Goal: Task Accomplishment & Management: Use online tool/utility

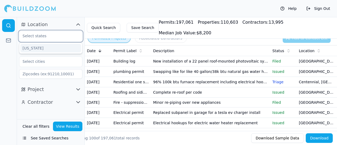
click at [48, 38] on input "text" at bounding box center [47, 36] width 56 height 10
click at [46, 47] on div "[US_STATE]" at bounding box center [50, 48] width 61 height 8
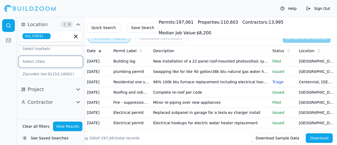
click at [36, 59] on input "text" at bounding box center [47, 61] width 56 height 10
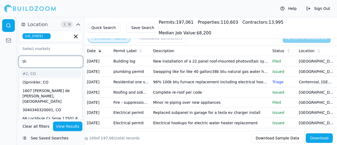
type input "tho"
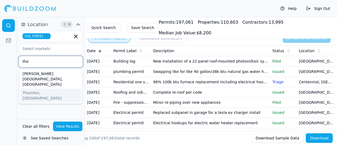
click at [38, 88] on div "Thornton, [GEOGRAPHIC_DATA]" at bounding box center [50, 95] width 61 height 14
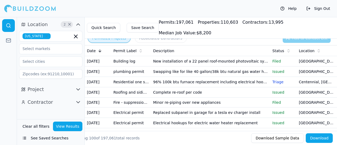
click at [3, 115] on div at bounding box center [8, 81] width 17 height 128
click at [79, 89] on icon "button" at bounding box center [78, 89] width 3 height 2
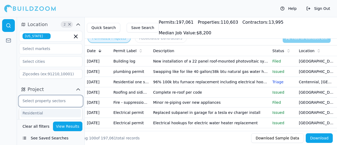
click at [59, 102] on input "text" at bounding box center [47, 101] width 56 height 10
click at [41, 110] on div "Residential" at bounding box center [50, 112] width 61 height 8
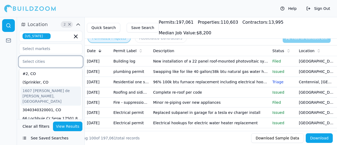
click at [41, 62] on input "text" at bounding box center [47, 61] width 56 height 10
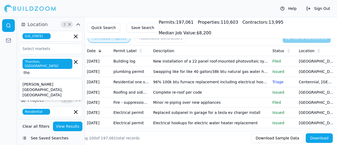
click at [37, 61] on span "Thornton, [GEOGRAPHIC_DATA]" at bounding box center [48, 64] width 50 height 10
click at [9, 68] on div at bounding box center [8, 81] width 17 height 128
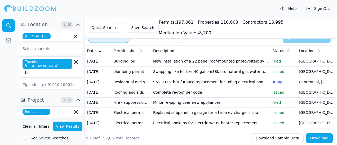
drag, startPoint x: 6, startPoint y: 80, endPoint x: 3, endPoint y: 91, distance: 11.6
click at [3, 91] on div at bounding box center [8, 81] width 17 height 128
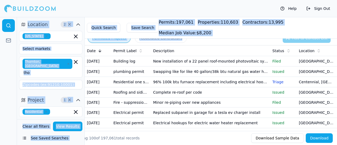
drag, startPoint x: 337, startPoint y: 15, endPoint x: 332, endPoint y: 32, distance: 17.6
click at [167, 32] on div "Help Sign Out Location 2 × [US_STATE] Thornton, [GEOGRAPHIC_DATA] tho Project 1…" at bounding box center [168, 81] width 337 height 128
click at [11, 64] on div at bounding box center [8, 81] width 17 height 128
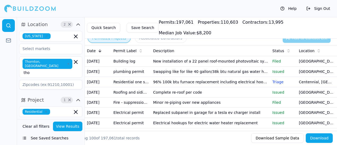
click at [4, 62] on div at bounding box center [8, 81] width 17 height 128
click at [41, 119] on input "text" at bounding box center [47, 124] width 56 height 10
click at [11, 103] on div at bounding box center [8, 81] width 17 height 128
click at [34, 119] on input "text" at bounding box center [47, 124] width 56 height 10
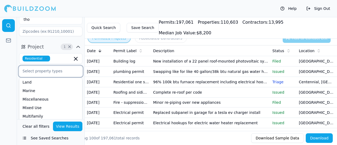
scroll to position [80, 0]
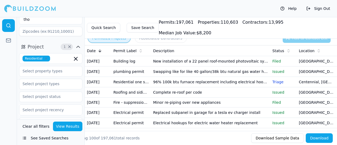
click at [14, 75] on div at bounding box center [8, 81] width 17 height 128
click at [36, 79] on input "text" at bounding box center [47, 84] width 56 height 10
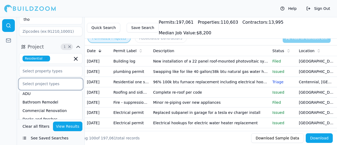
scroll to position [0, 0]
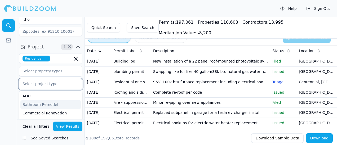
click at [36, 100] on div "Bathroom Remodel" at bounding box center [50, 104] width 61 height 8
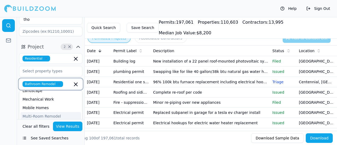
scroll to position [159, 0]
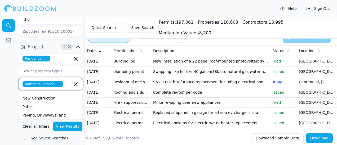
click at [36, 124] on div "Plumbing" at bounding box center [50, 128] width 61 height 8
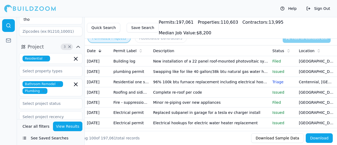
click at [9, 85] on div at bounding box center [8, 81] width 17 height 128
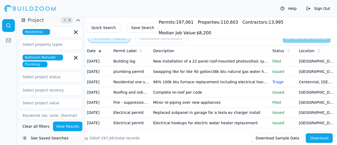
scroll to position [98, 0]
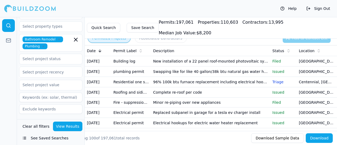
click at [80, 121] on icon "button" at bounding box center [78, 124] width 6 height 6
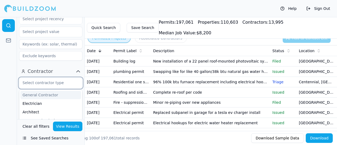
click at [59, 78] on input "text" at bounding box center [47, 83] width 56 height 10
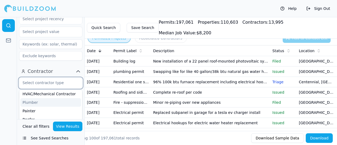
scroll to position [0, 0]
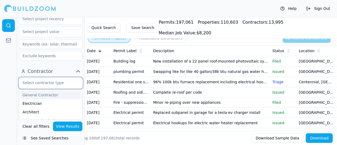
click at [45, 90] on div "General Contractor" at bounding box center [50, 94] width 61 height 8
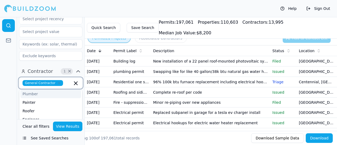
click at [35, 89] on div "Plumber" at bounding box center [50, 93] width 61 height 8
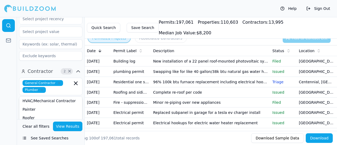
click at [9, 86] on div at bounding box center [8, 81] width 17 height 128
click at [73, 126] on button "View Results" at bounding box center [68, 126] width 30 height 10
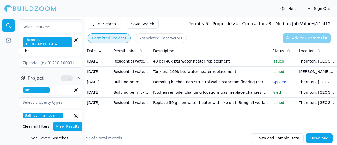
scroll to position [0, 0]
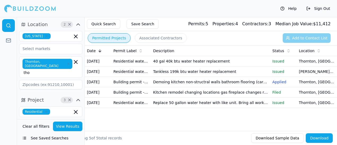
click at [54, 62] on div "[PERSON_NAME], CO tho" at bounding box center [51, 67] width 56 height 16
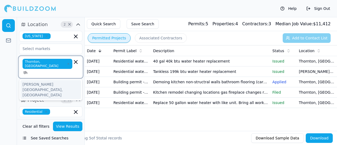
type input "t"
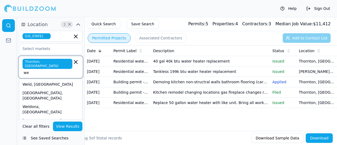
type input "we"
click at [54, 48] on input "text" at bounding box center [47, 49] width 56 height 10
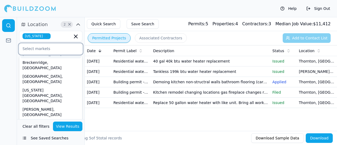
scroll to position [27, 0]
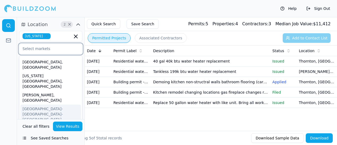
click at [55, 104] on div "[GEOGRAPHIC_DATA]-[GEOGRAPHIC_DATA]-[GEOGRAPHIC_DATA], [GEOGRAPHIC_DATA]" at bounding box center [50, 116] width 61 height 24
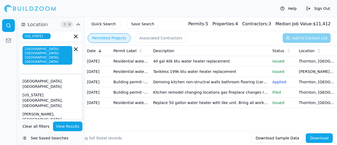
click at [71, 125] on button "View Results" at bounding box center [68, 126] width 30 height 10
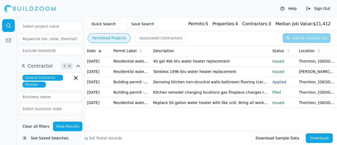
scroll to position [159, 0]
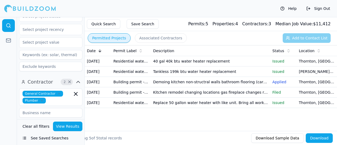
click at [40, 99] on icon "button" at bounding box center [41, 100] width 3 height 3
click at [80, 125] on button "View Results" at bounding box center [68, 126] width 30 height 10
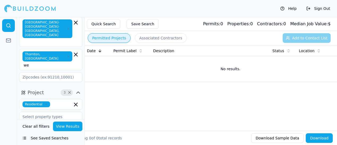
scroll to position [53, 0]
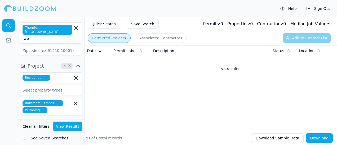
click at [68, 100] on div "Bathroom Remodel Plumbing" at bounding box center [51, 106] width 56 height 13
click at [51, 107] on input "text" at bounding box center [61, 110] width 23 height 6
click at [43, 95] on div "Residential Bathroom Remodel Plumbing Select project recency" at bounding box center [50, 124] width 63 height 105
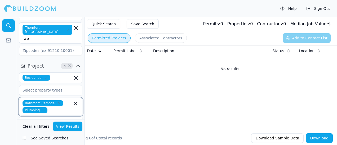
click at [55, 107] on input "text" at bounding box center [61, 110] width 23 height 6
type input "home"
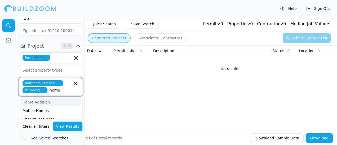
scroll to position [53, 0]
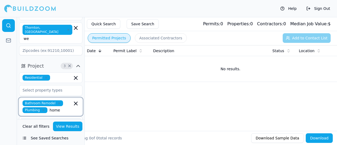
click at [40, 117] on div "Home Addition" at bounding box center [50, 121] width 61 height 8
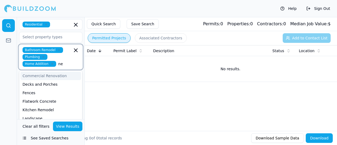
type input "new"
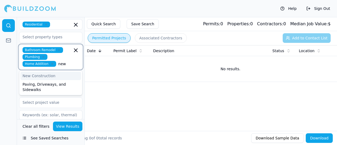
click at [41, 71] on div "New Construction" at bounding box center [50, 75] width 61 height 8
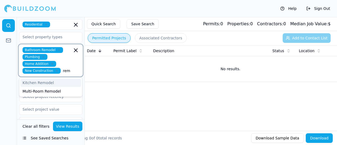
type input "remo"
click at [39, 78] on div "Kitchen Remodel" at bounding box center [50, 82] width 61 height 8
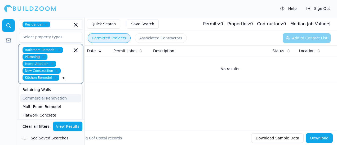
type input "rem"
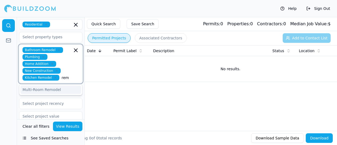
click at [55, 85] on div "Multi-Room Remodel" at bounding box center [50, 89] width 61 height 8
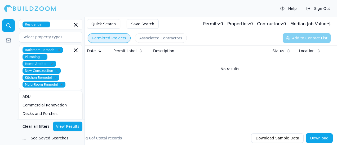
click at [72, 126] on button "View Results" at bounding box center [68, 126] width 30 height 10
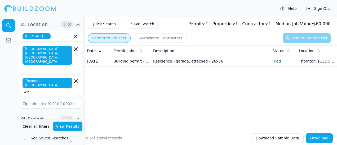
click at [73, 125] on button "View Results" at bounding box center [68, 126] width 30 height 10
click at [76, 79] on icon "button" at bounding box center [75, 80] width 3 height 3
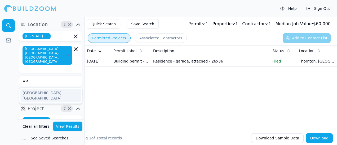
click at [71, 129] on button "View Results" at bounding box center [68, 126] width 30 height 10
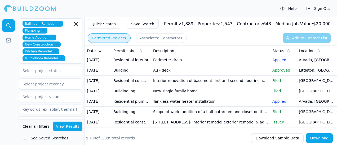
scroll to position [106, 0]
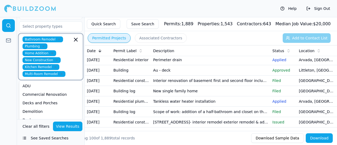
click at [68, 71] on input "text" at bounding box center [70, 74] width 5 height 6
click at [26, 81] on div "ADU" at bounding box center [50, 85] width 61 height 8
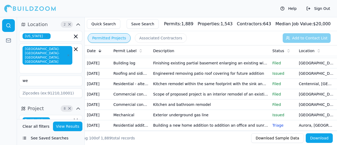
click at [134, 23] on button "Save Search" at bounding box center [143, 24] width 32 height 10
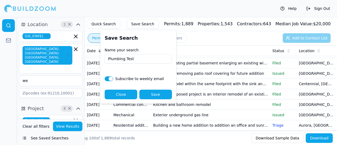
type input "Plumbing Test"
click at [160, 93] on button "Save" at bounding box center [155, 94] width 33 height 10
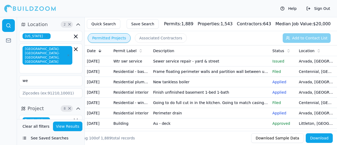
click at [165, 39] on button "Associated Contractors" at bounding box center [161, 38] width 52 height 10
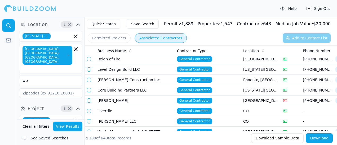
scroll to position [186, 0]
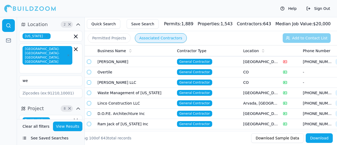
click at [167, 81] on span "General Contractor" at bounding box center [194, 82] width 35 height 6
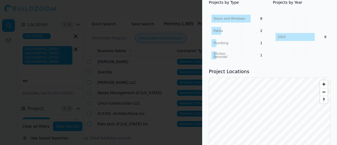
scroll to position [126, 0]
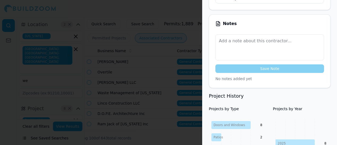
click at [167, 66] on div at bounding box center [168, 72] width 337 height 145
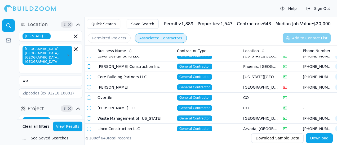
scroll to position [159, 0]
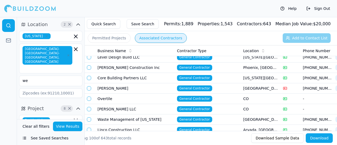
click at [90, 67] on button "button" at bounding box center [89, 67] width 4 height 4
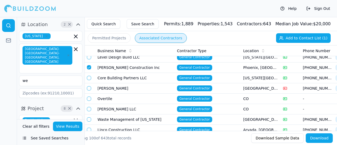
click at [167, 38] on button "Add to Contact List (1)" at bounding box center [303, 38] width 55 height 10
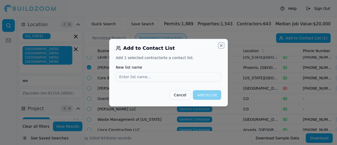
click at [167, 46] on button "Close" at bounding box center [221, 45] width 4 height 4
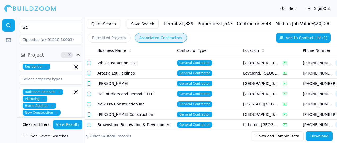
scroll to position [1273, 0]
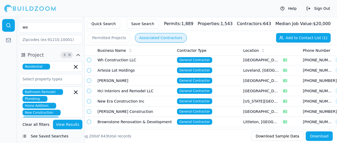
click at [110, 76] on td "[PERSON_NAME]" at bounding box center [135, 81] width 80 height 10
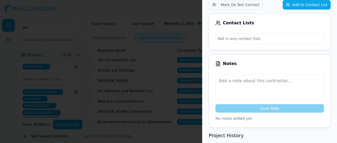
scroll to position [0, 0]
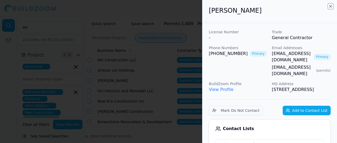
click at [167, 6] on icon "button" at bounding box center [331, 6] width 4 height 4
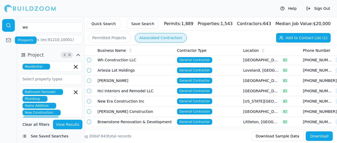
click at [8, 40] on icon at bounding box center [8, 40] width 5 height 5
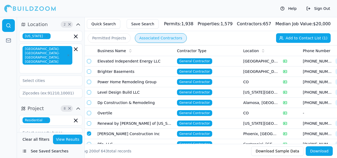
click at [108, 39] on button "Permitted Projects" at bounding box center [109, 38] width 43 height 10
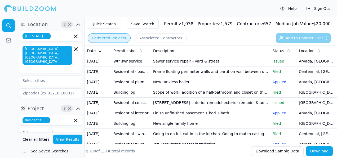
click at [167, 63] on td "Sewer service repair - yard & street" at bounding box center [210, 61] width 119 height 10
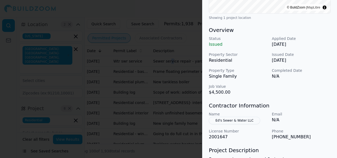
scroll to position [115, 0]
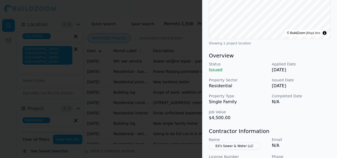
click at [160, 108] on div at bounding box center [168, 79] width 337 height 158
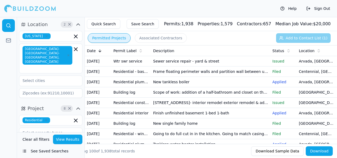
click at [156, 87] on td "New tankless boiler" at bounding box center [210, 82] width 119 height 10
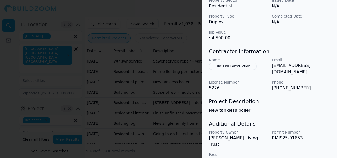
scroll to position [168, 0]
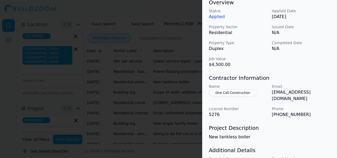
click at [160, 104] on div at bounding box center [168, 79] width 337 height 158
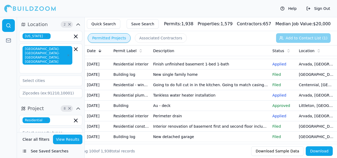
scroll to position [53, 0]
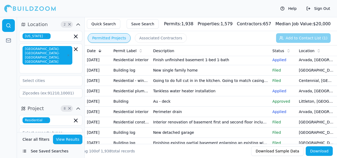
click at [167, 96] on td "Tankless water heater installation" at bounding box center [210, 91] width 119 height 10
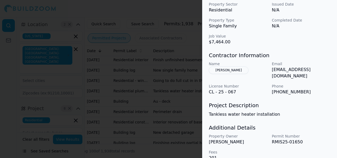
scroll to position [195, 0]
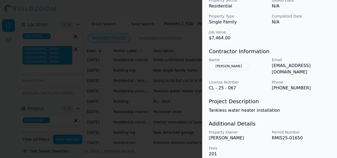
click at [163, 79] on div at bounding box center [168, 79] width 337 height 158
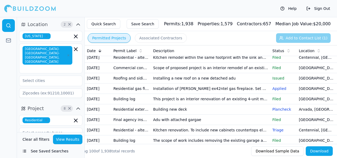
scroll to position [212, 0]
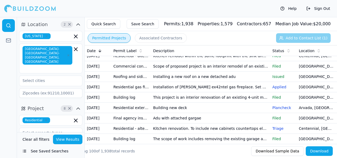
click at [167, 51] on td "Kitchen and bathroom remodel" at bounding box center [210, 45] width 119 height 10
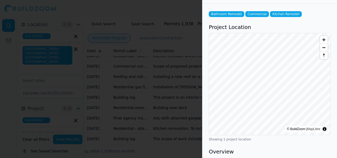
scroll to position [0, 0]
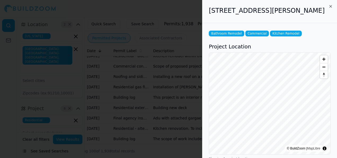
drag, startPoint x: 0, startPoint y: 93, endPoint x: 31, endPoint y: 89, distance: 31.5
click at [0, 92] on html "Help Sign Out Location 2 × [US_STATE] [GEOGRAPHIC_DATA]-[GEOGRAPHIC_DATA]-[GEOG…" at bounding box center [168, 79] width 337 height 158
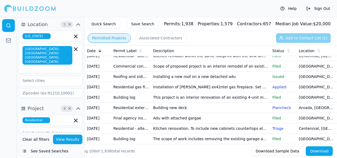
click at [167, 39] on div "Permitted Projects Associated Contractors Add to Contact List (1)" at bounding box center [211, 38] width 252 height 14
